Goal: Task Accomplishment & Management: Use online tool/utility

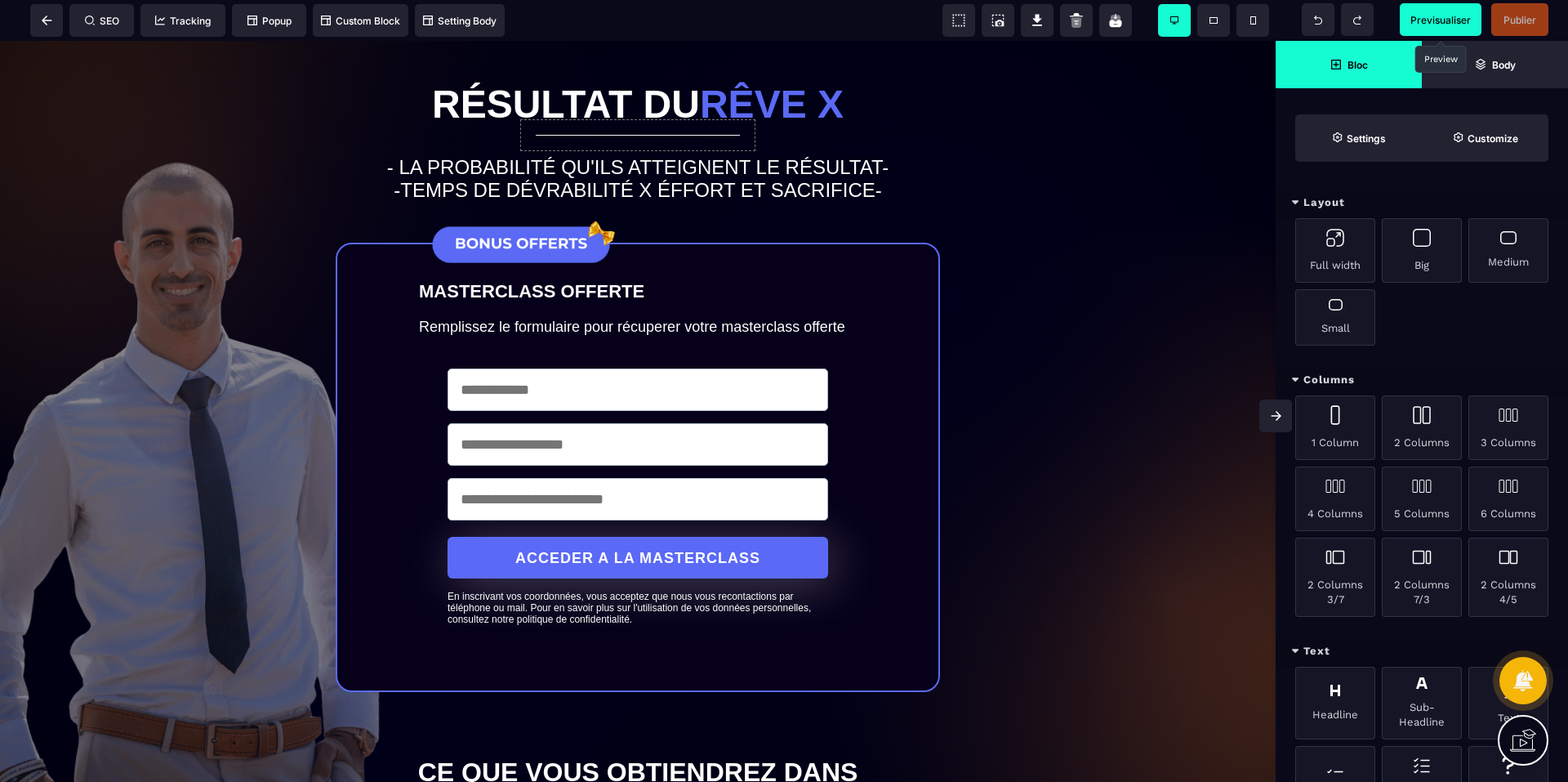
click at [1456, 24] on span "Previsualiser" at bounding box center [1439, 20] width 60 height 12
click at [44, 28] on span at bounding box center [47, 20] width 32 height 32
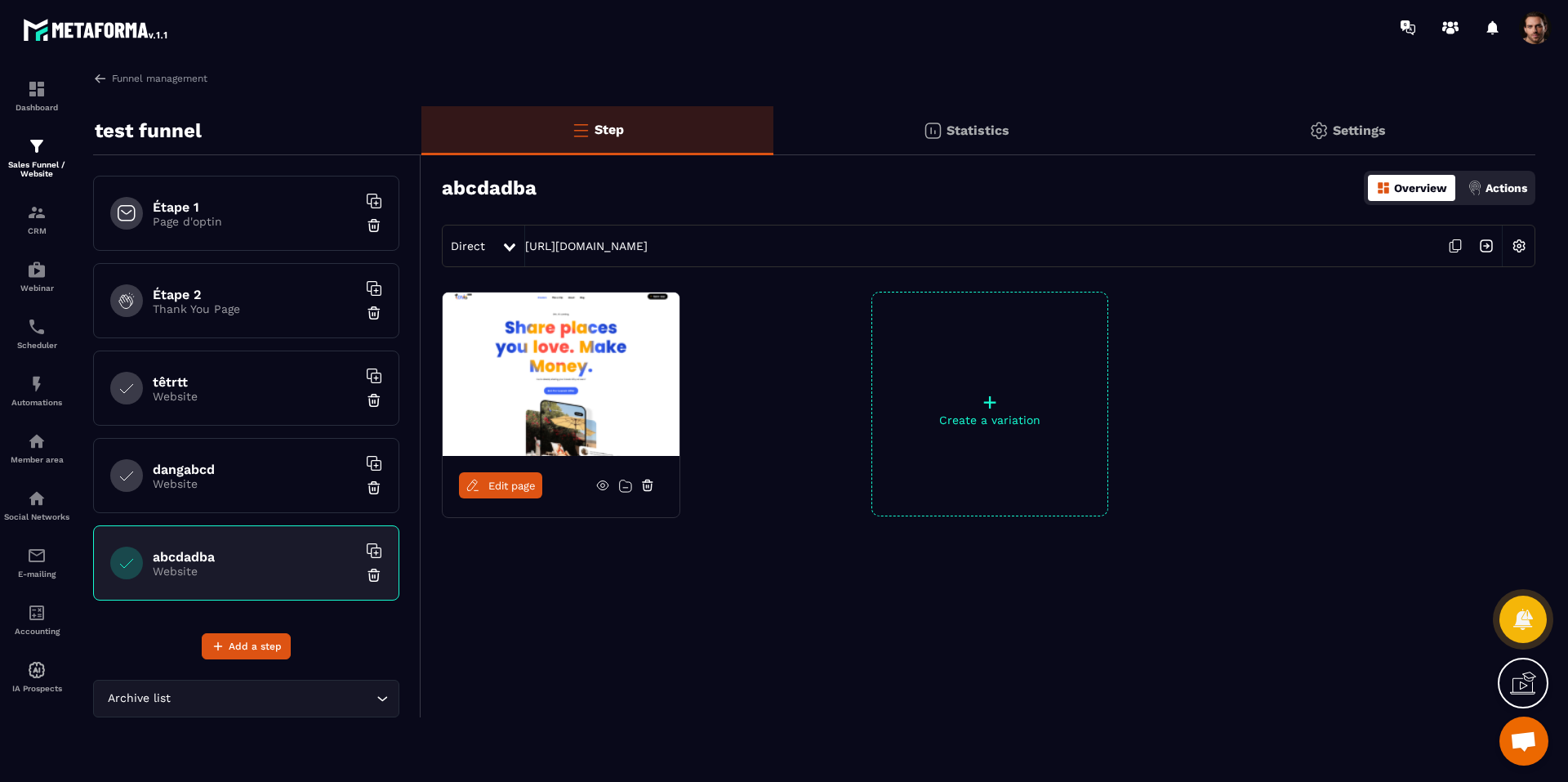
click at [1540, 30] on span at bounding box center [1535, 28] width 32 height 32
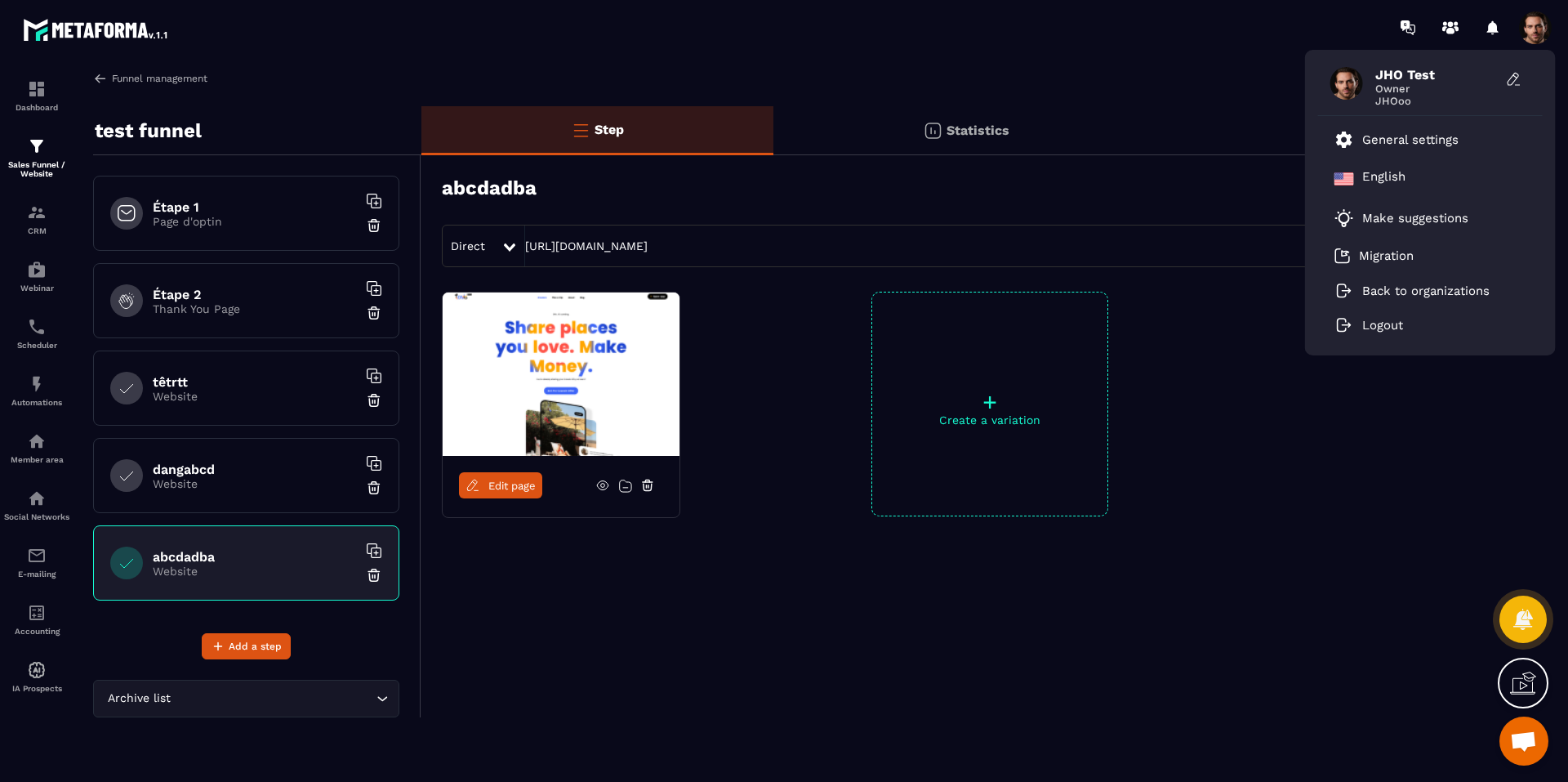
click at [164, 85] on link "Funnel management" at bounding box center [150, 78] width 114 height 14
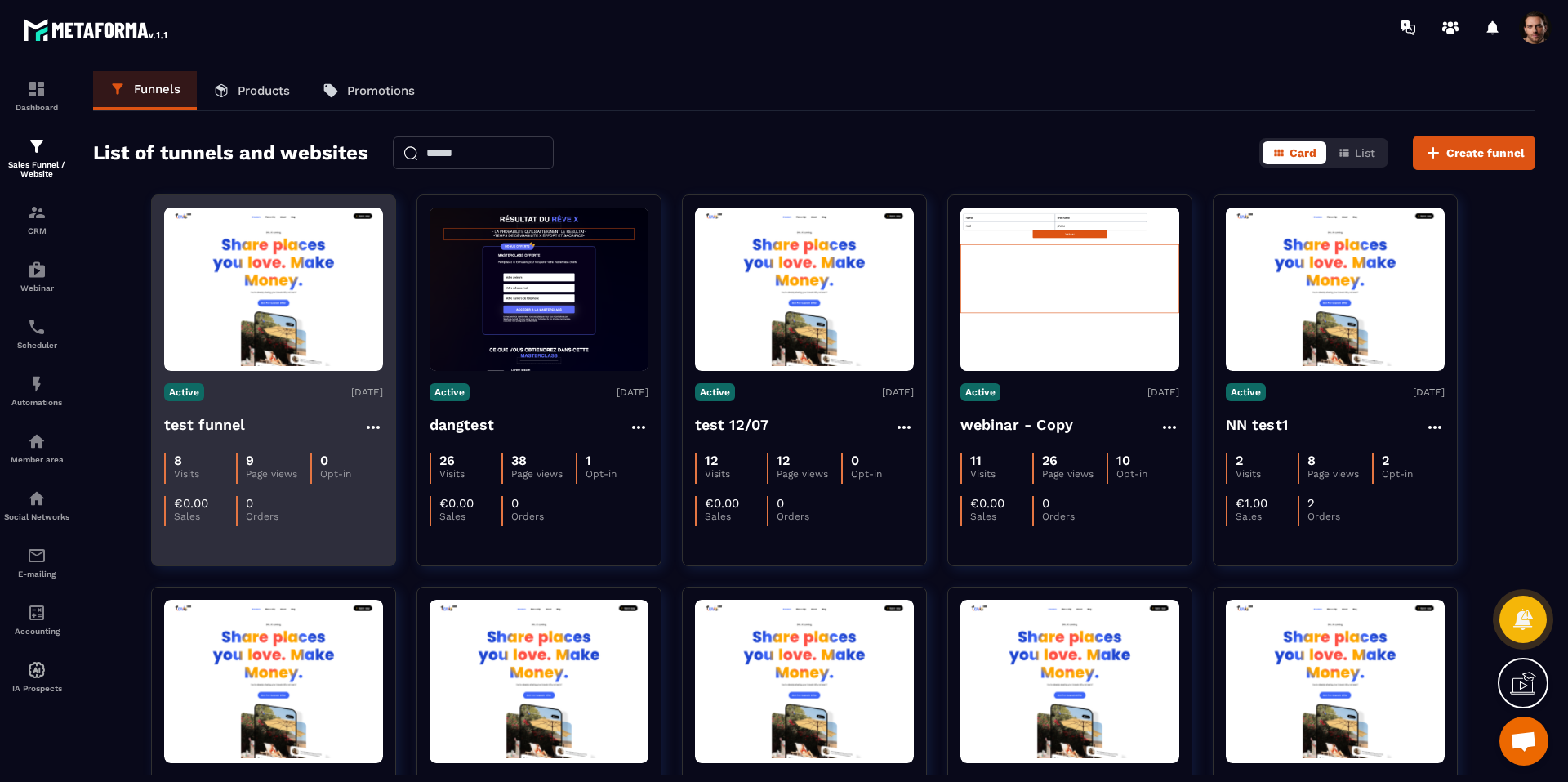
click at [239, 286] on img at bounding box center [273, 290] width 219 height 154
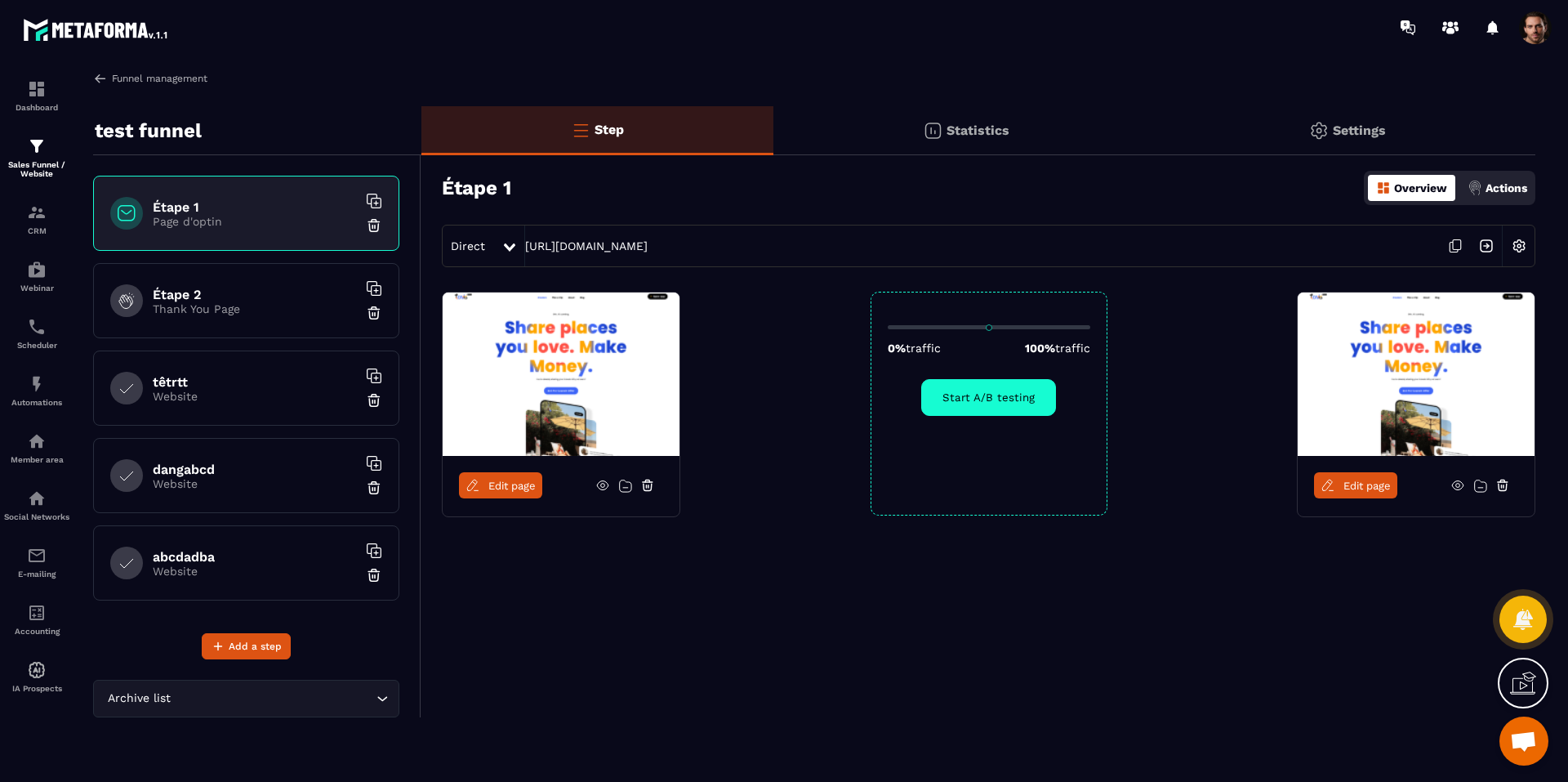
click at [94, 82] on img at bounding box center [100, 78] width 14 height 14
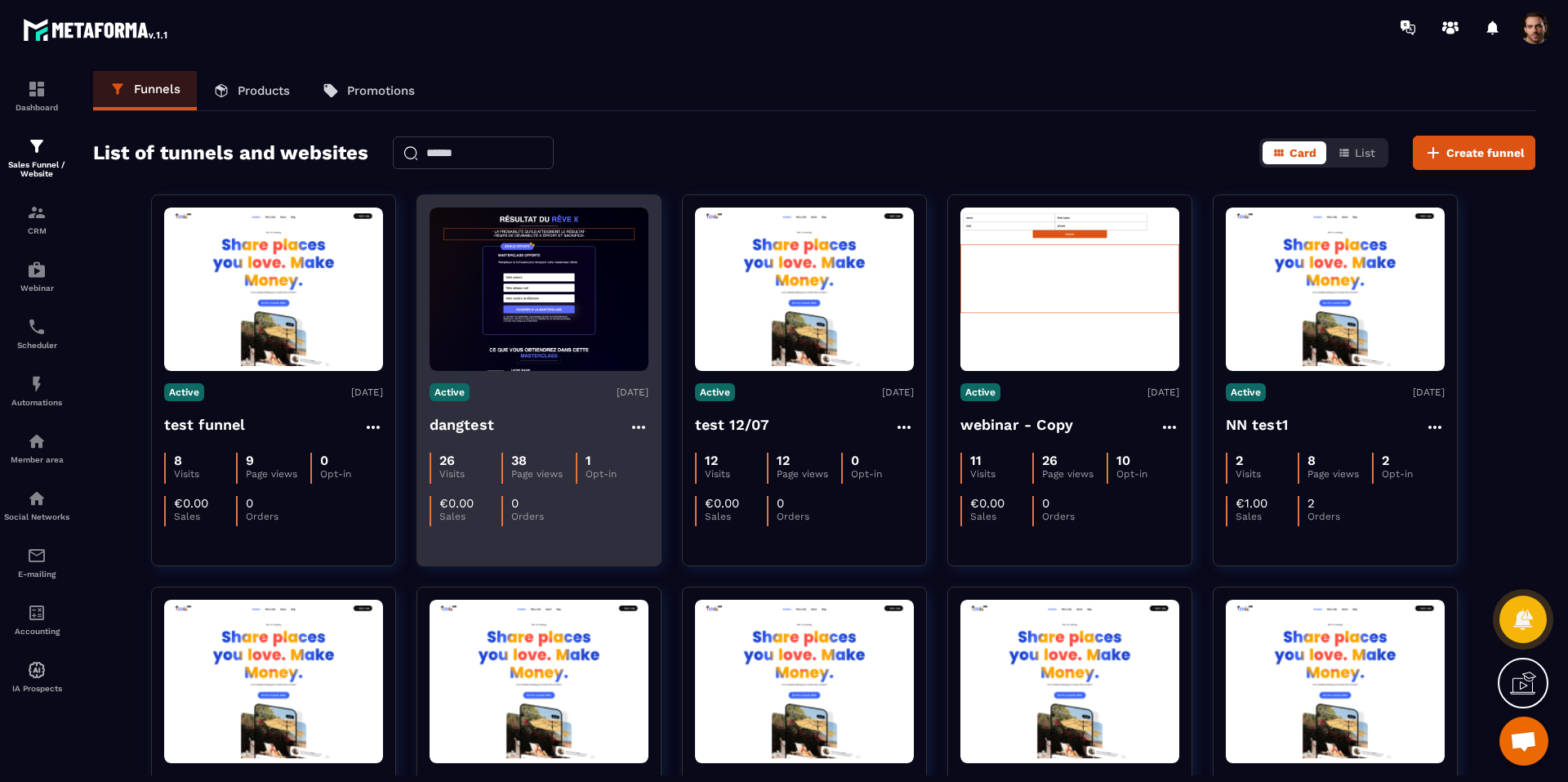
click at [535, 338] on img at bounding box center [539, 290] width 219 height 164
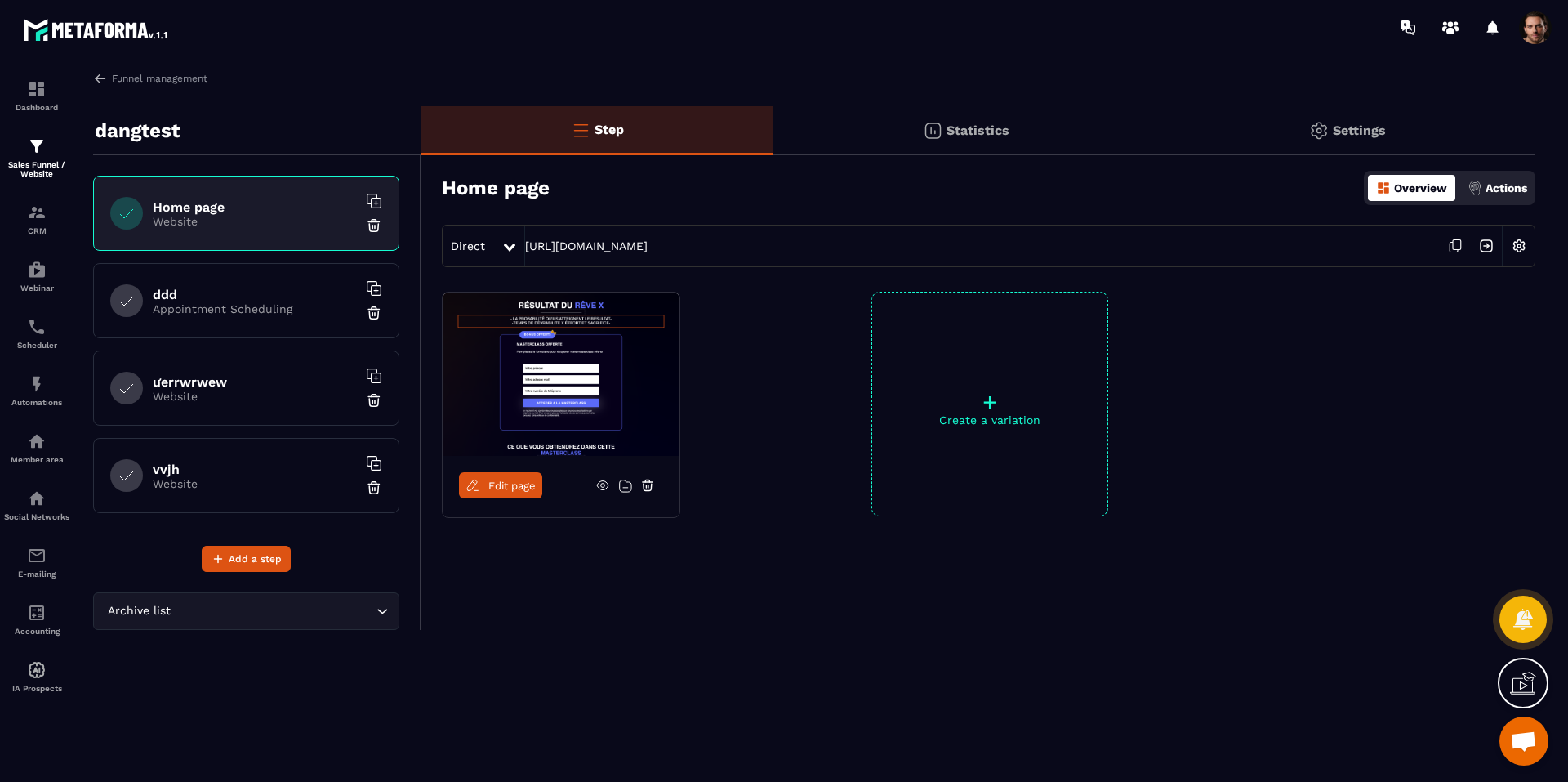
click at [268, 466] on h6 "vvjh" at bounding box center [254, 470] width 204 height 15
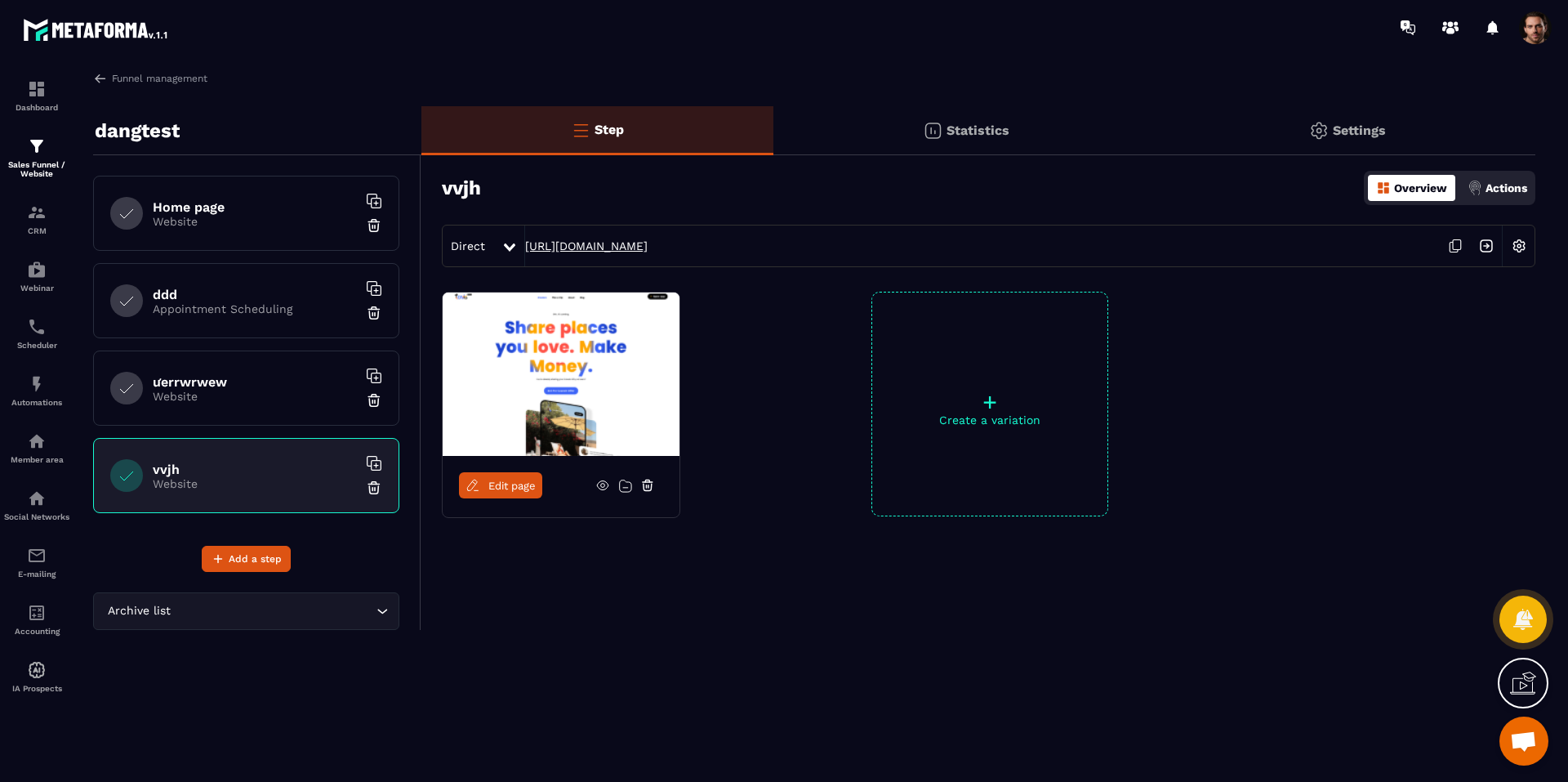
click at [647, 243] on link "https://metatestsubdomain.ruji.fr/ba39ad0de5a79f4e3a25511552ae28b3" at bounding box center [586, 246] width 123 height 13
click at [184, 74] on link "Funnel management" at bounding box center [150, 78] width 114 height 14
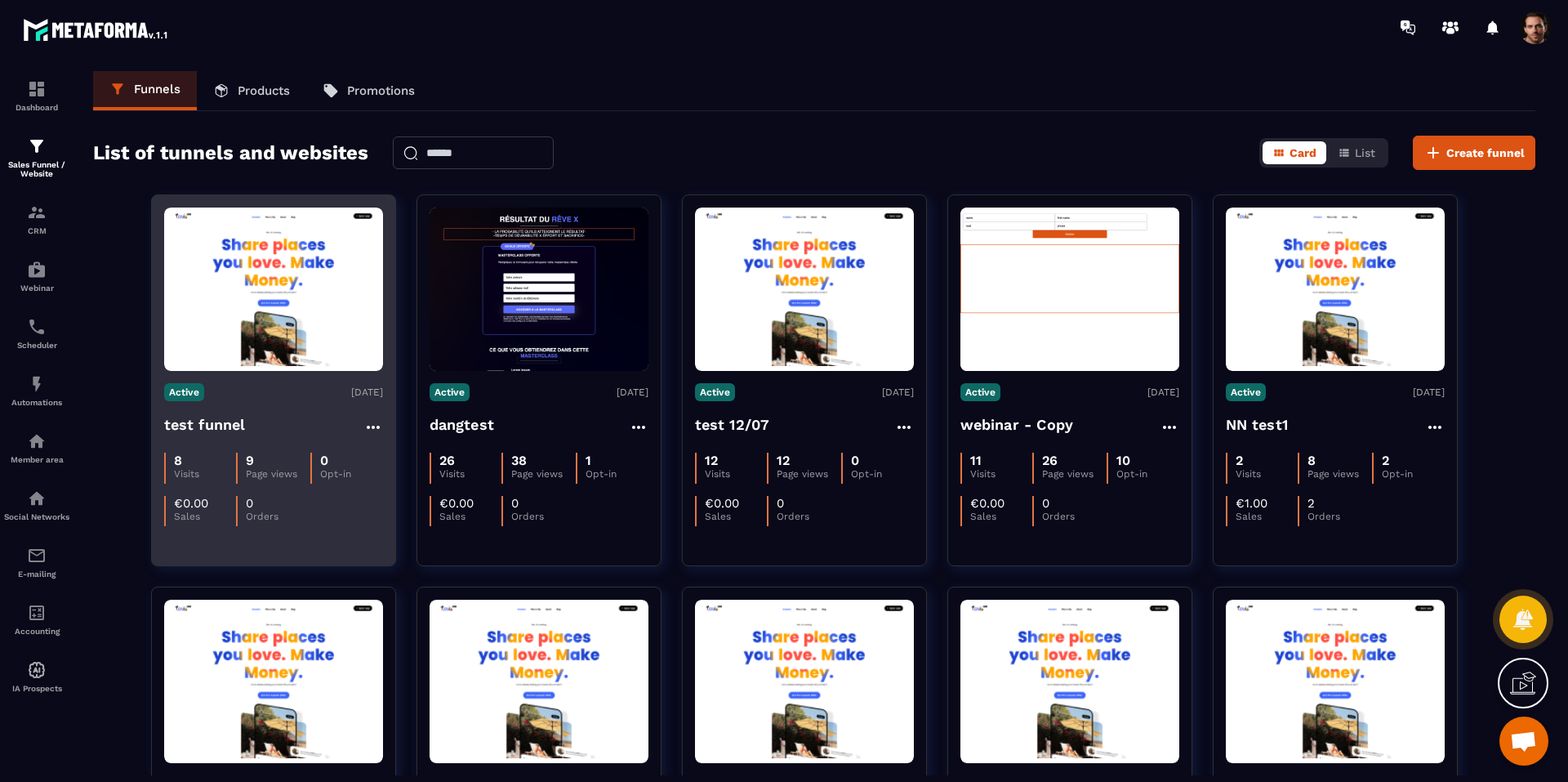
click at [221, 290] on img at bounding box center [273, 290] width 219 height 154
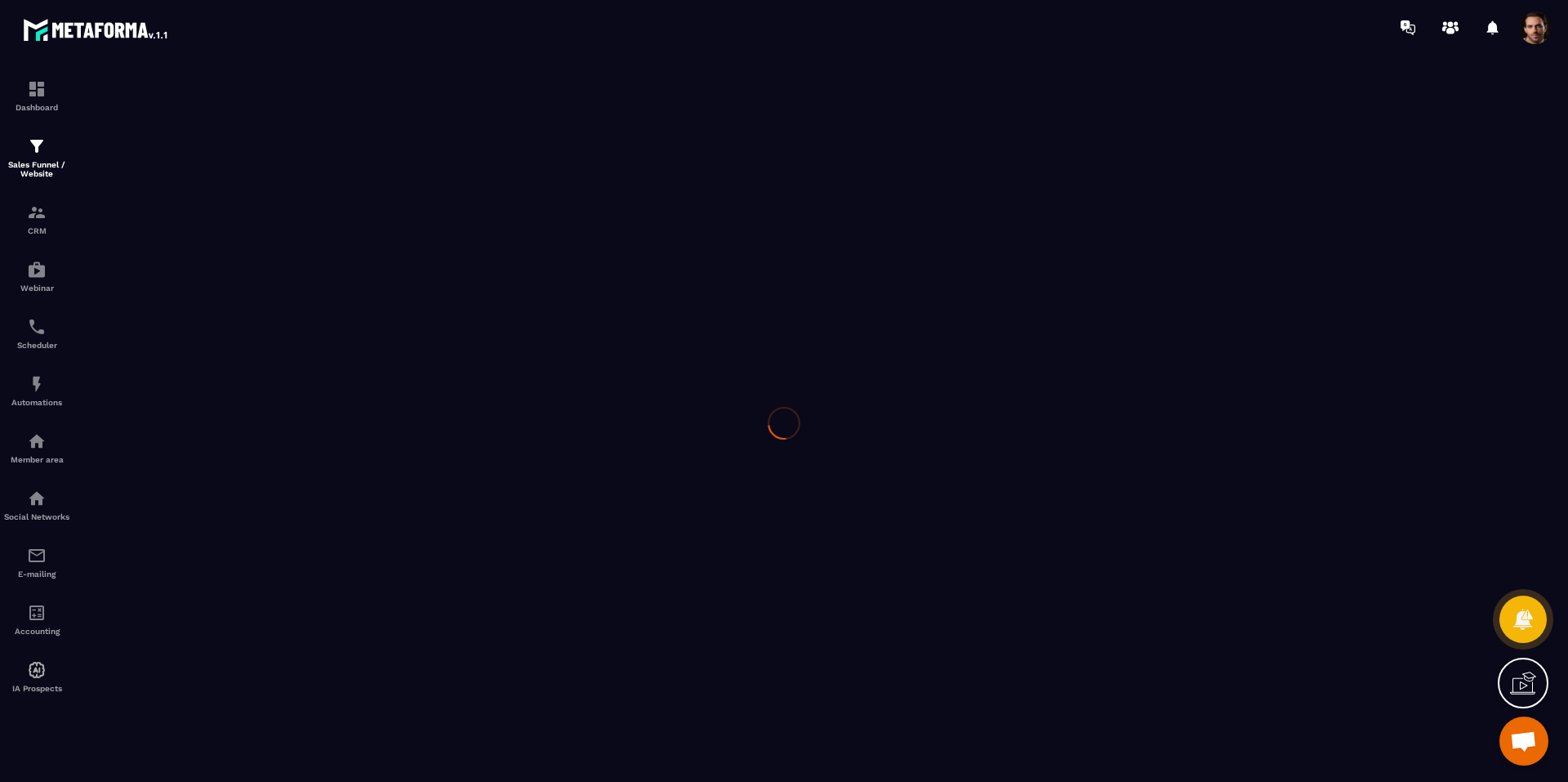
click at [221, 290] on div at bounding box center [784, 423] width 1568 height 737
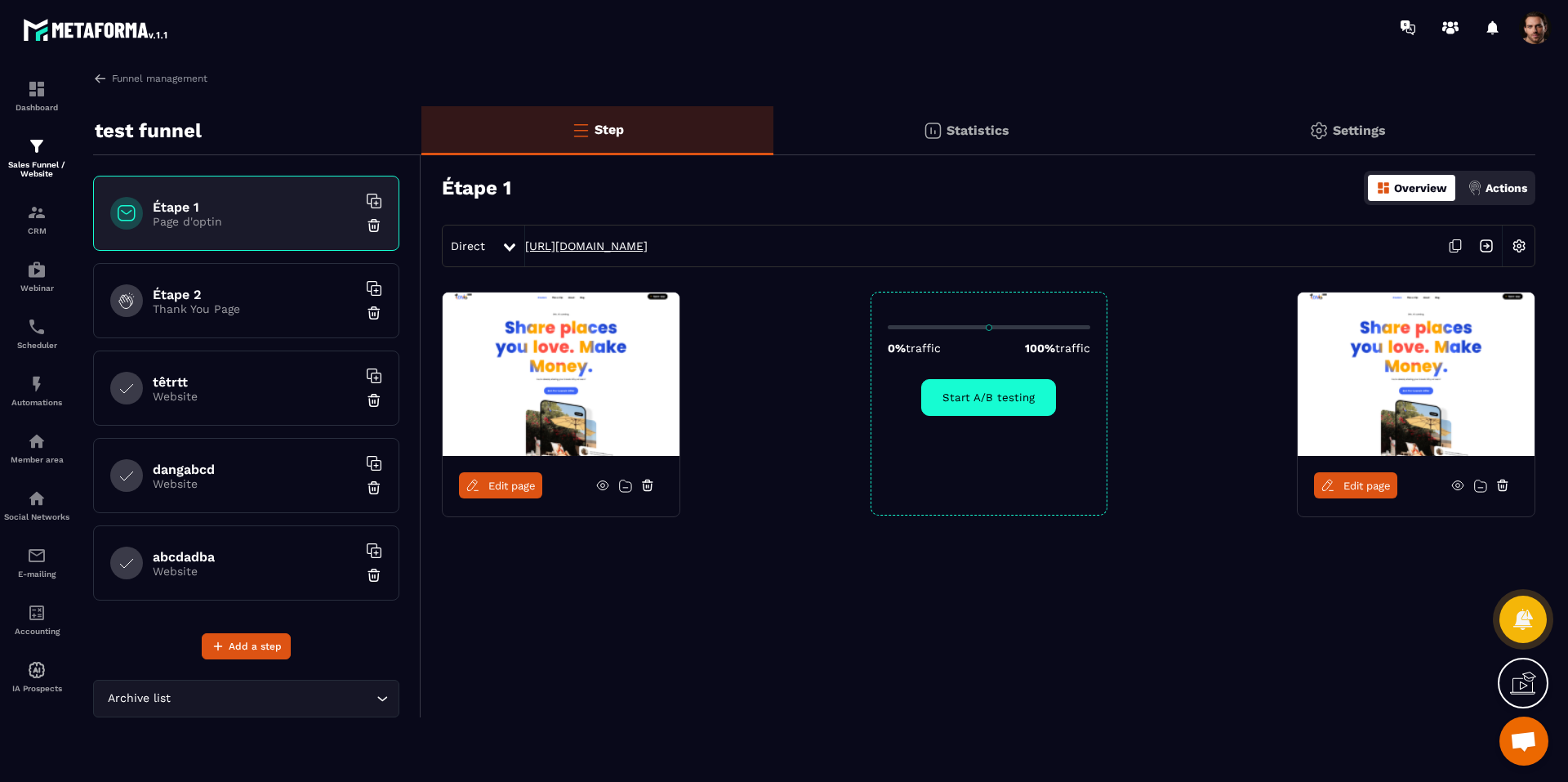
click at [647, 243] on link "https://www.metaforma.io/test" at bounding box center [586, 246] width 123 height 13
click at [239, 563] on h6 "abcdadba" at bounding box center [254, 556] width 204 height 15
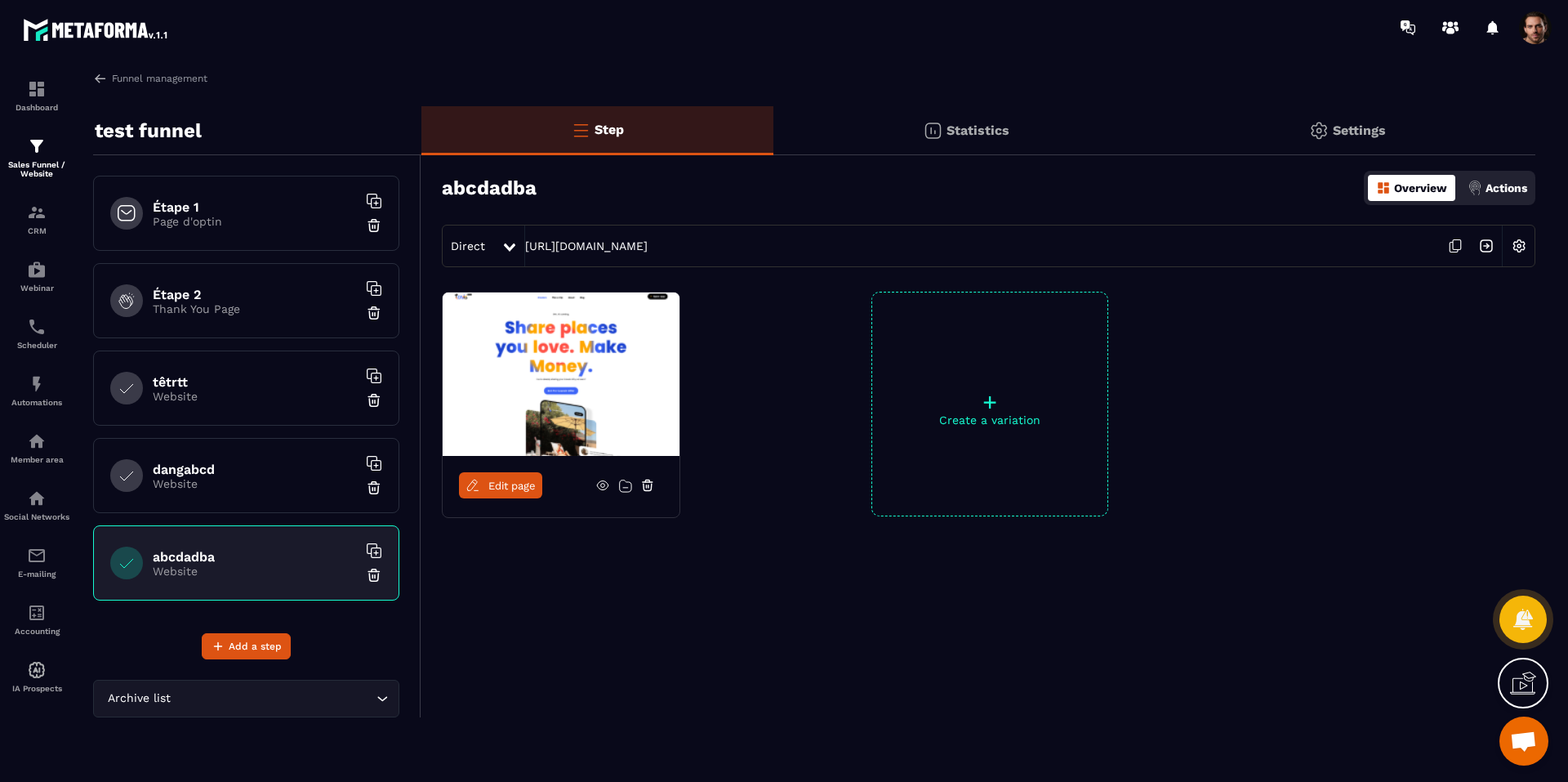
click at [255, 459] on div "dangabcd Website" at bounding box center [247, 475] width 307 height 75
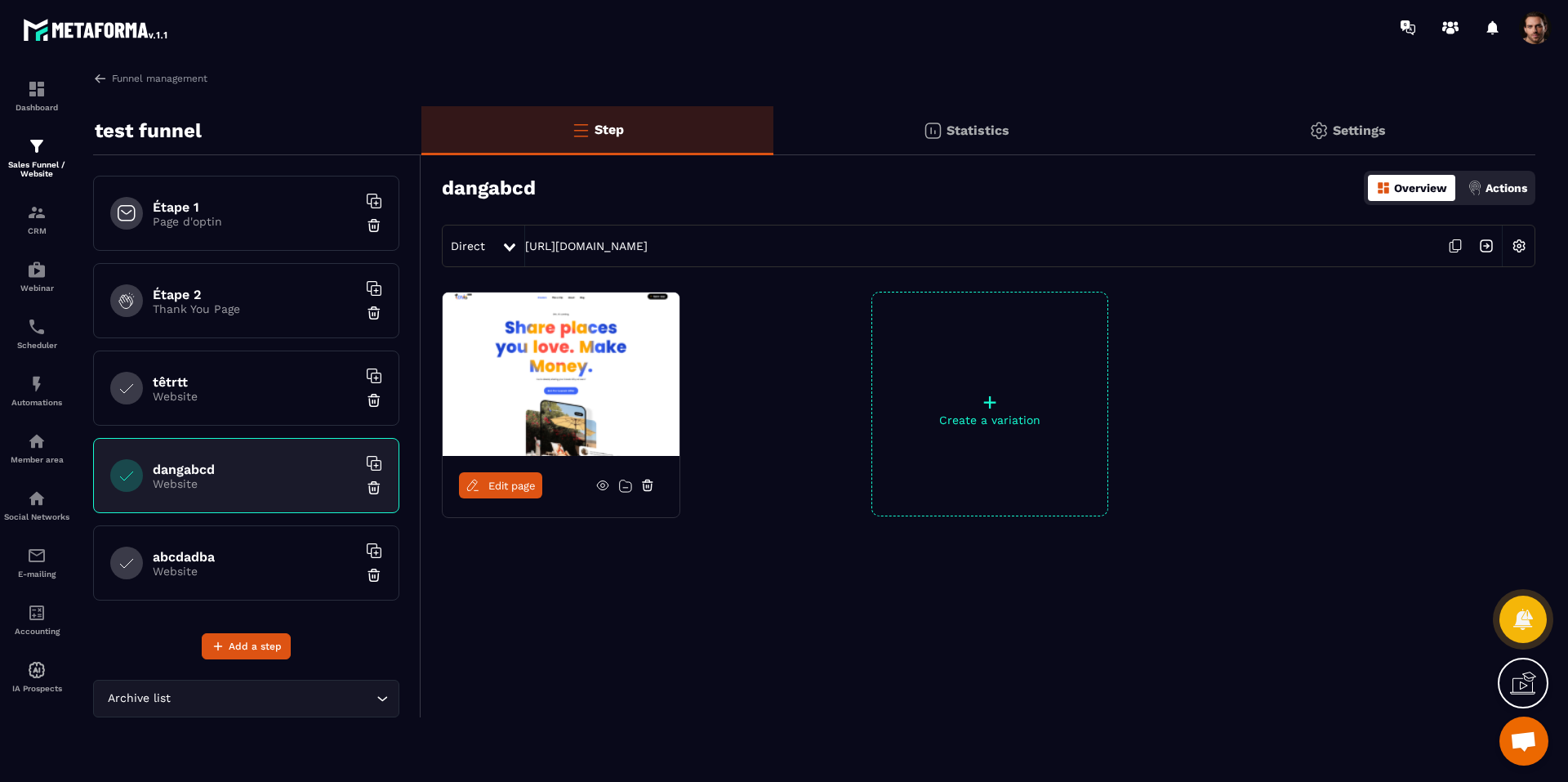
click at [633, 238] on div "Direct https://www.metaforma.io/f69187dcddd4c8d2e8fd80d29ebdaa51" at bounding box center [988, 246] width 1093 height 43
click at [647, 247] on link "https://www.metaforma.io/f69187dcddd4c8d2e8fd80d29ebdaa51" at bounding box center [586, 246] width 123 height 13
click at [710, 376] on div "Edit page + Create a variation" at bounding box center [979, 445] width 1114 height 307
